Goal: Information Seeking & Learning: Learn about a topic

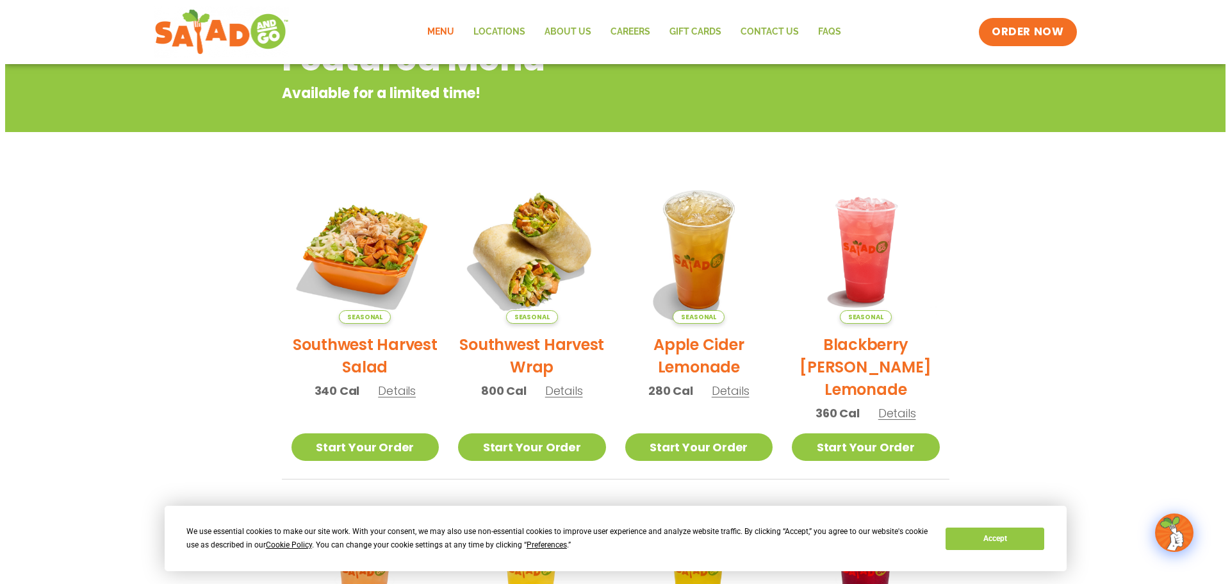
scroll to position [192, 0]
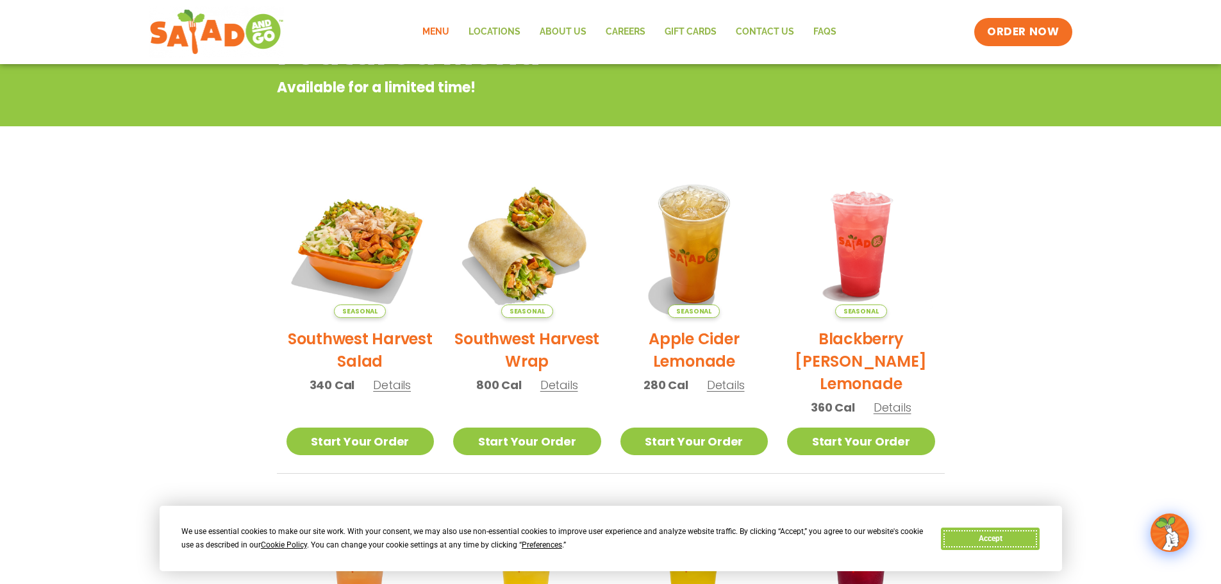
drag, startPoint x: 989, startPoint y: 540, endPoint x: 980, endPoint y: 536, distance: 9.2
click at [989, 540] on button "Accept" at bounding box center [990, 538] width 99 height 22
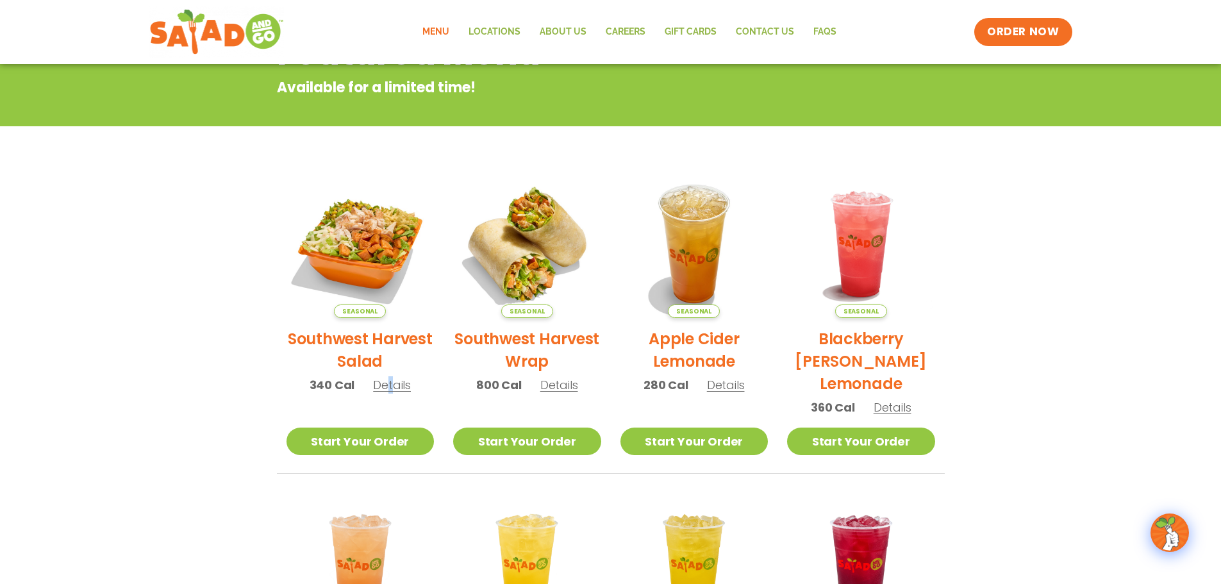
click at [390, 385] on span "Details" at bounding box center [392, 385] width 38 height 16
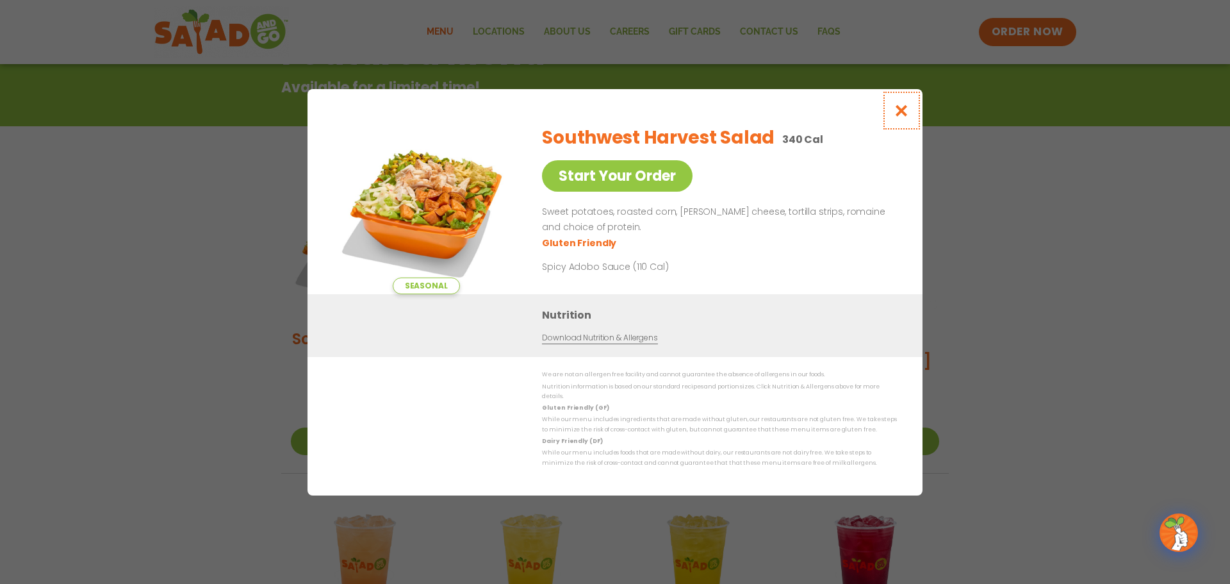
click at [896, 110] on icon "Close modal" at bounding box center [902, 110] width 16 height 13
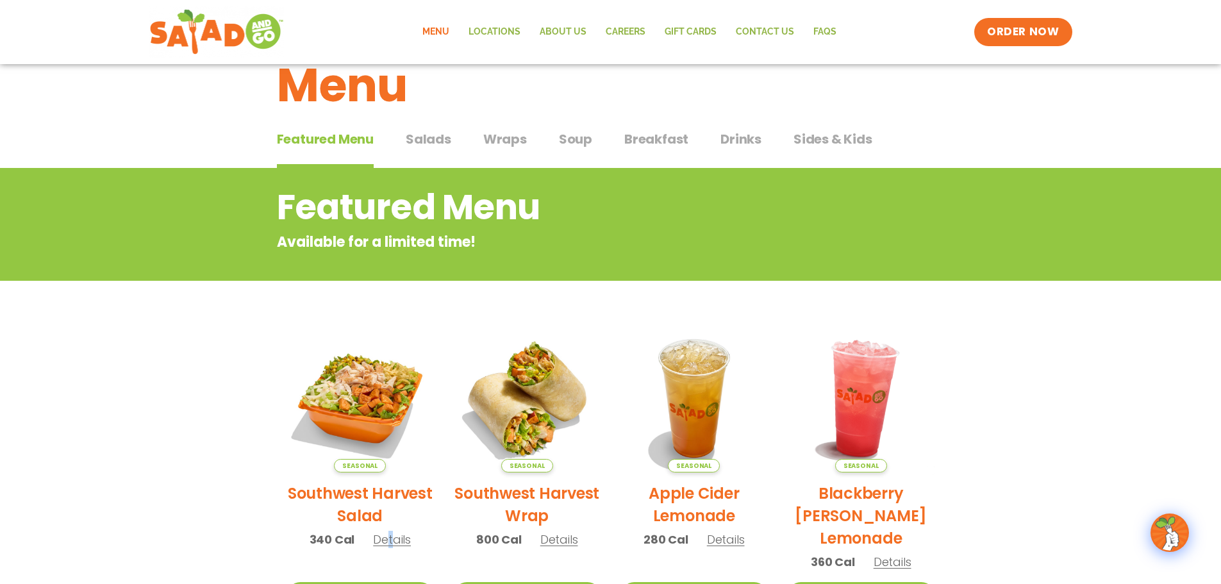
scroll to position [0, 0]
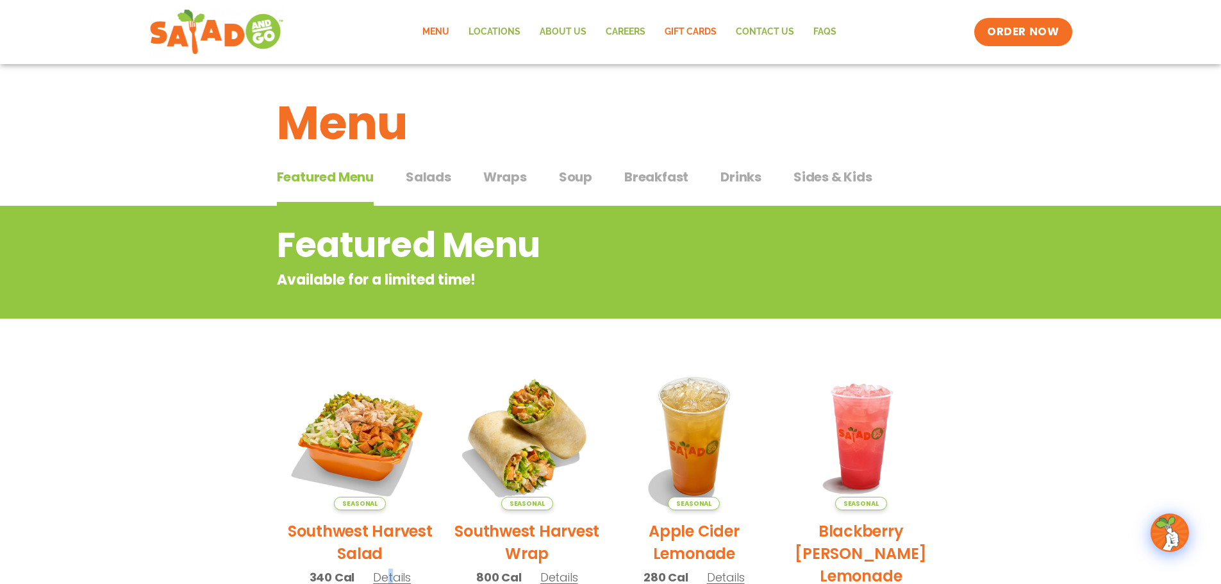
click at [689, 29] on link "GIFT CARDS" at bounding box center [690, 31] width 71 height 29
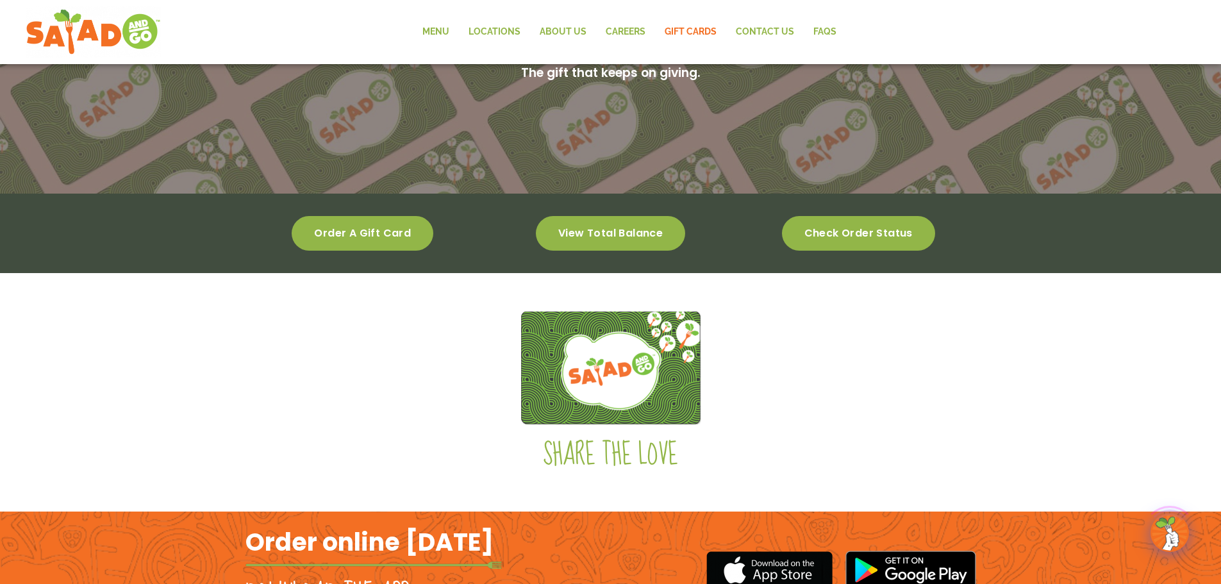
scroll to position [192, 0]
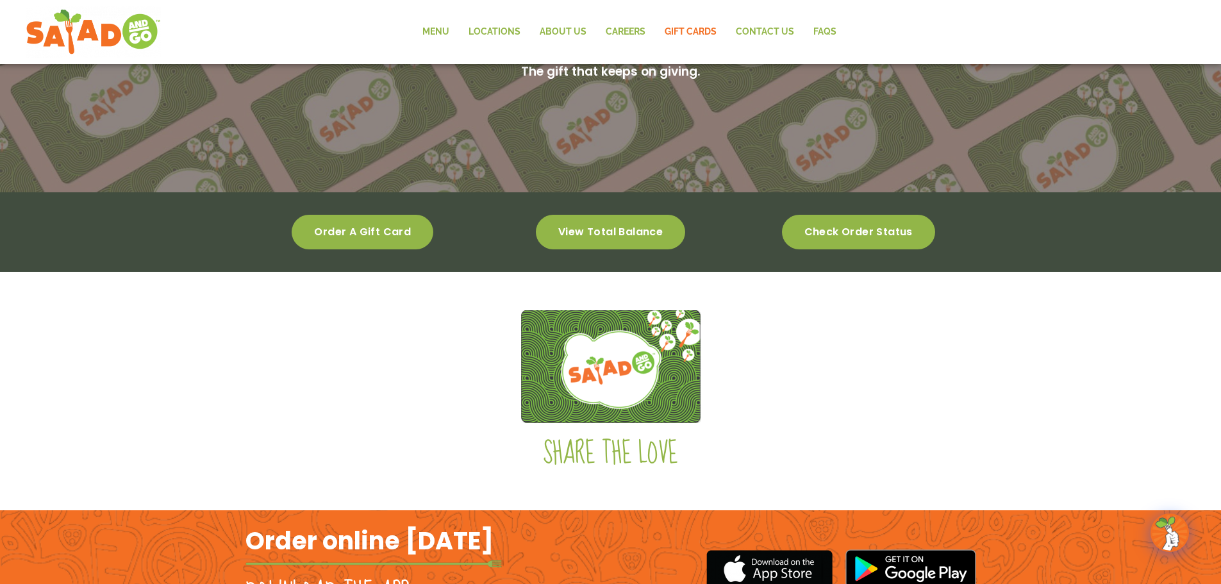
click at [644, 227] on span "View total balance" at bounding box center [610, 231] width 104 height 9
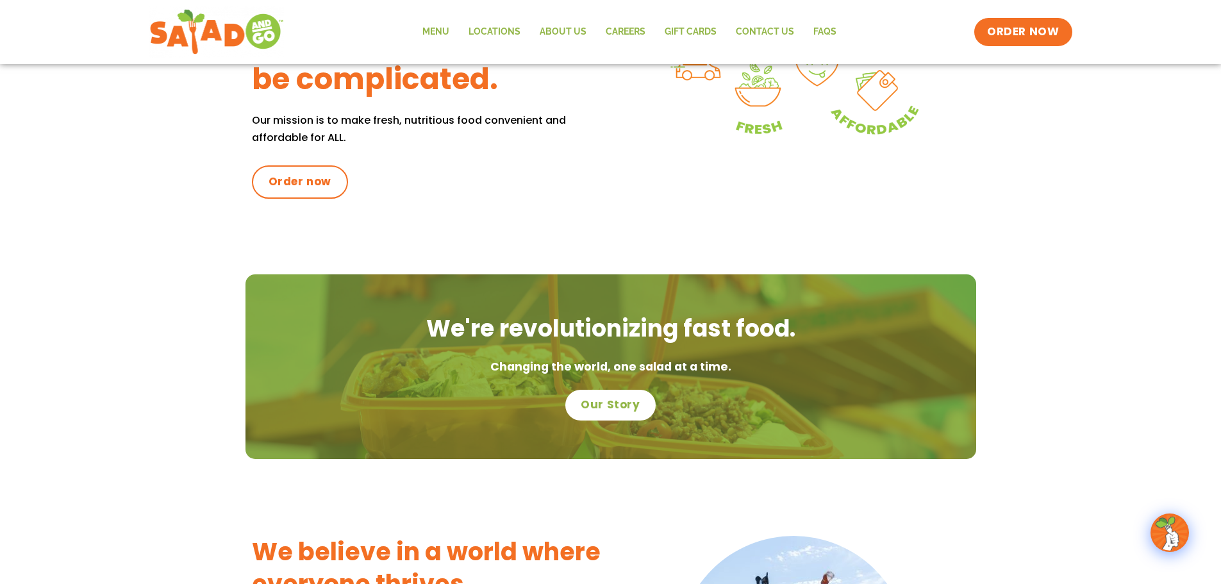
scroll to position [449, 0]
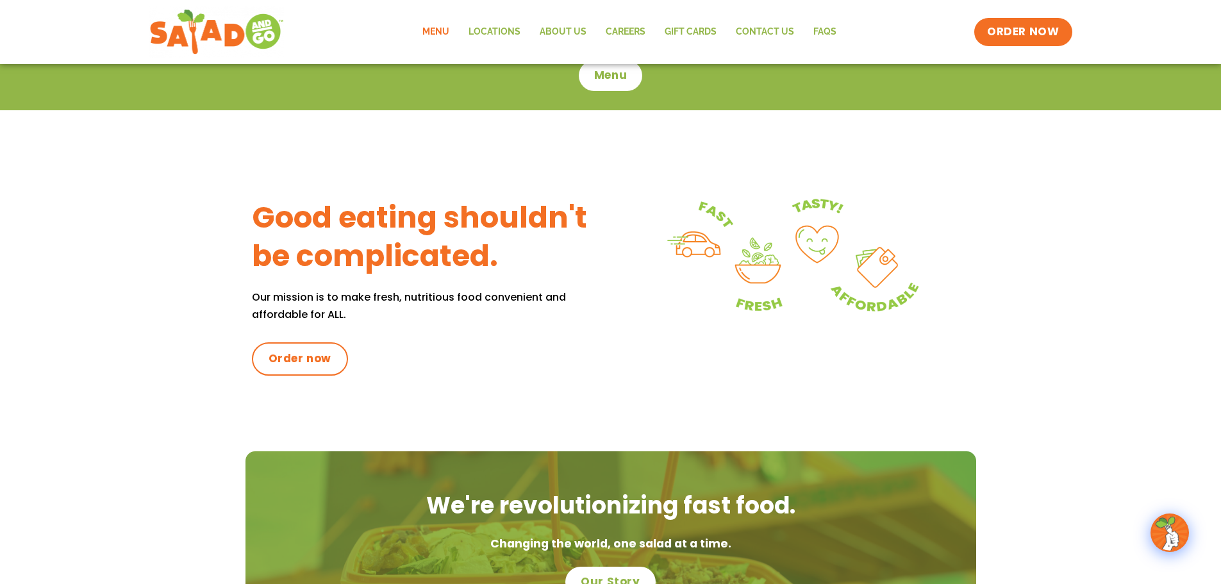
click at [445, 26] on link "Menu" at bounding box center [436, 31] width 46 height 29
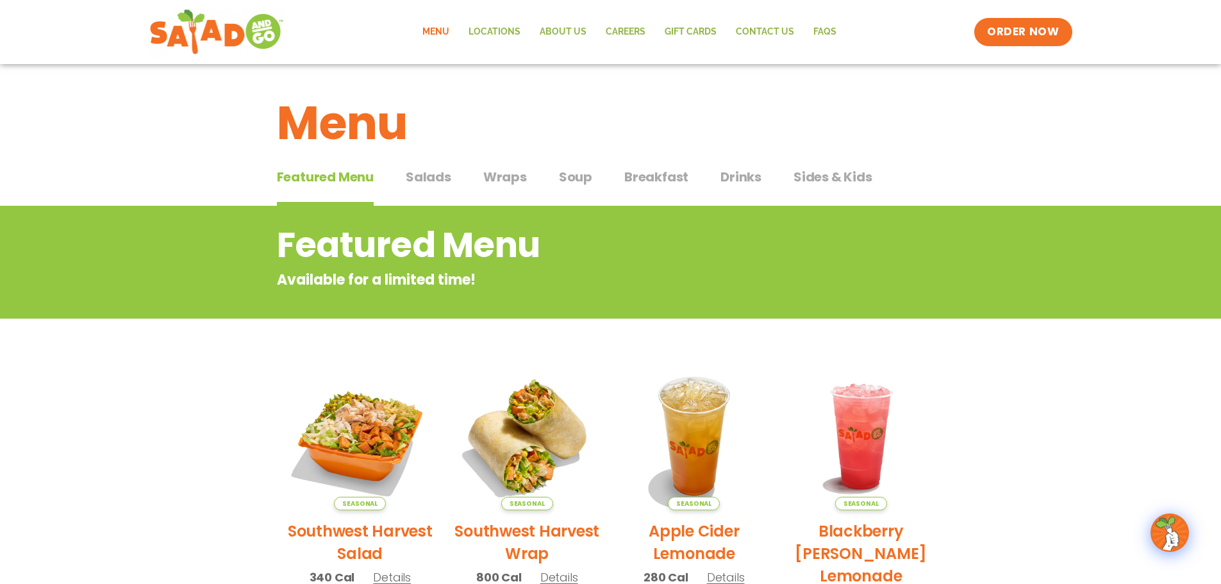
click at [434, 181] on span "Salads" at bounding box center [428, 176] width 45 height 19
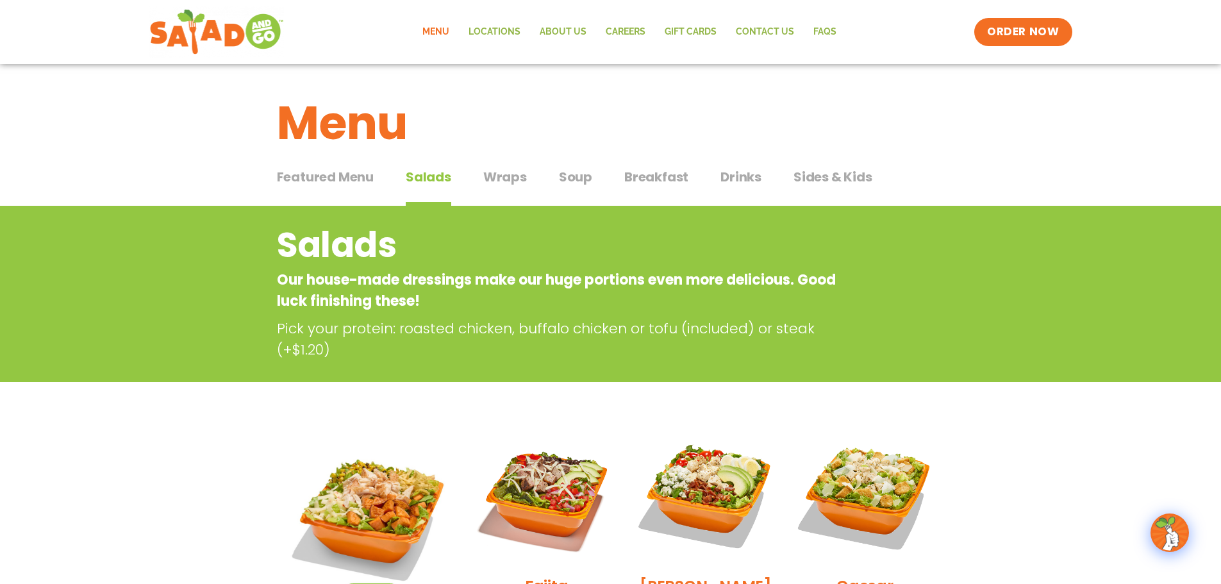
drag, startPoint x: 554, startPoint y: 179, endPoint x: 571, endPoint y: 179, distance: 17.3
click at [554, 179] on div "Featured Menu Featured Menu Salads Salads Wraps Wraps Soup Soup Breakfast Break…" at bounding box center [611, 185] width 668 height 44
click at [576, 178] on span "Soup" at bounding box center [575, 176] width 33 height 19
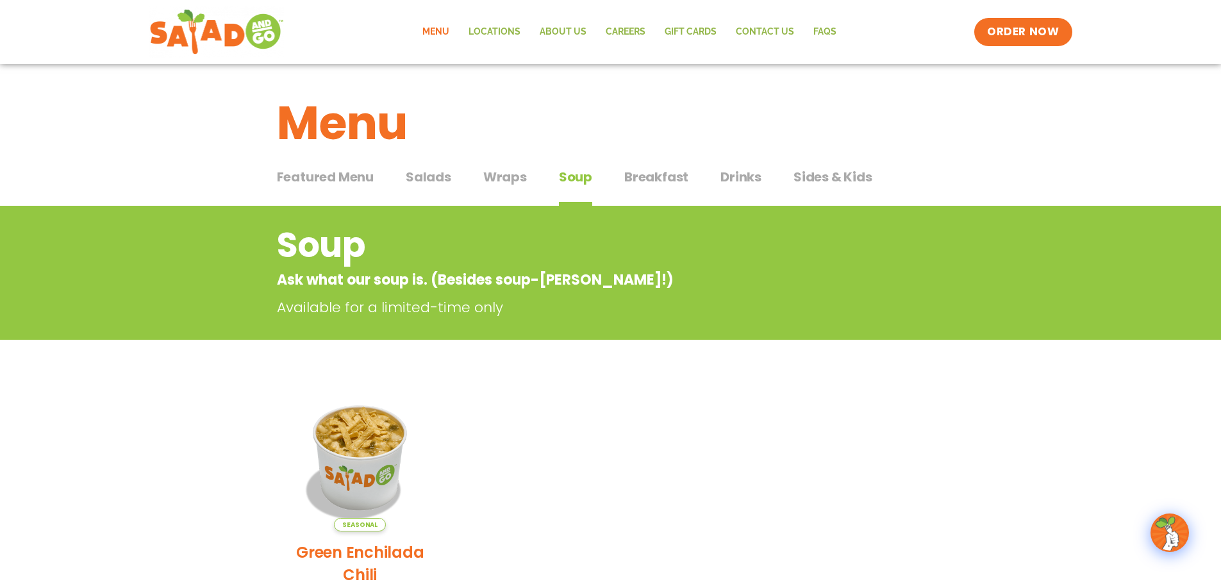
click at [674, 177] on span "Breakfast" at bounding box center [656, 176] width 64 height 19
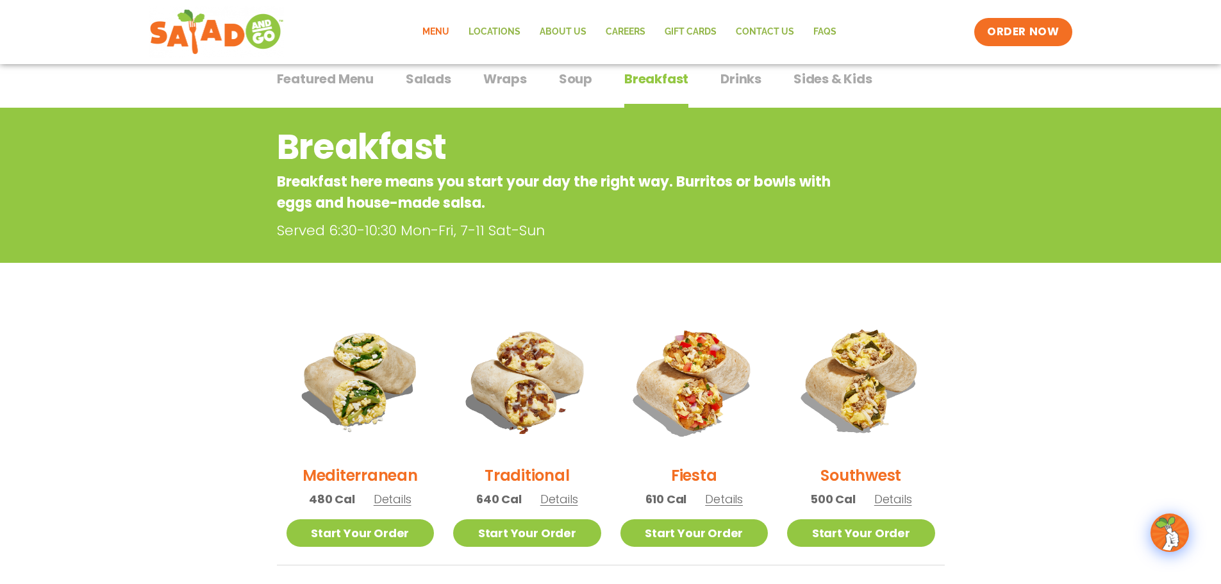
scroll to position [64, 0]
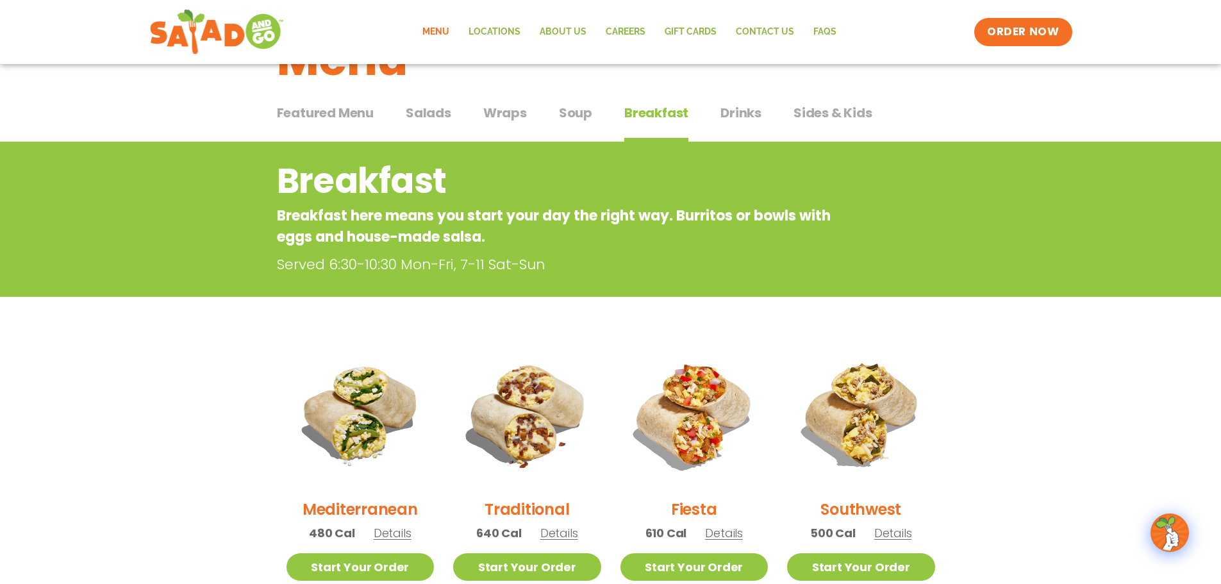
click at [816, 106] on span "Sides & Kids" at bounding box center [832, 112] width 79 height 19
